Goal: Task Accomplishment & Management: Manage account settings

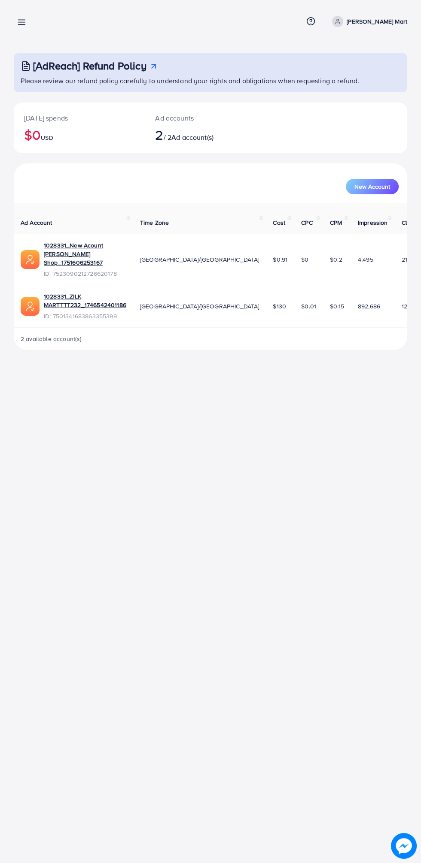
click at [339, 21] on circle at bounding box center [337, 20] width 2 height 2
click at [345, 70] on span "Log out" at bounding box center [355, 70] width 23 height 10
click at [332, 77] on link "Log out" at bounding box center [366, 70] width 82 height 19
